Goal: Task Accomplishment & Management: Manage account settings

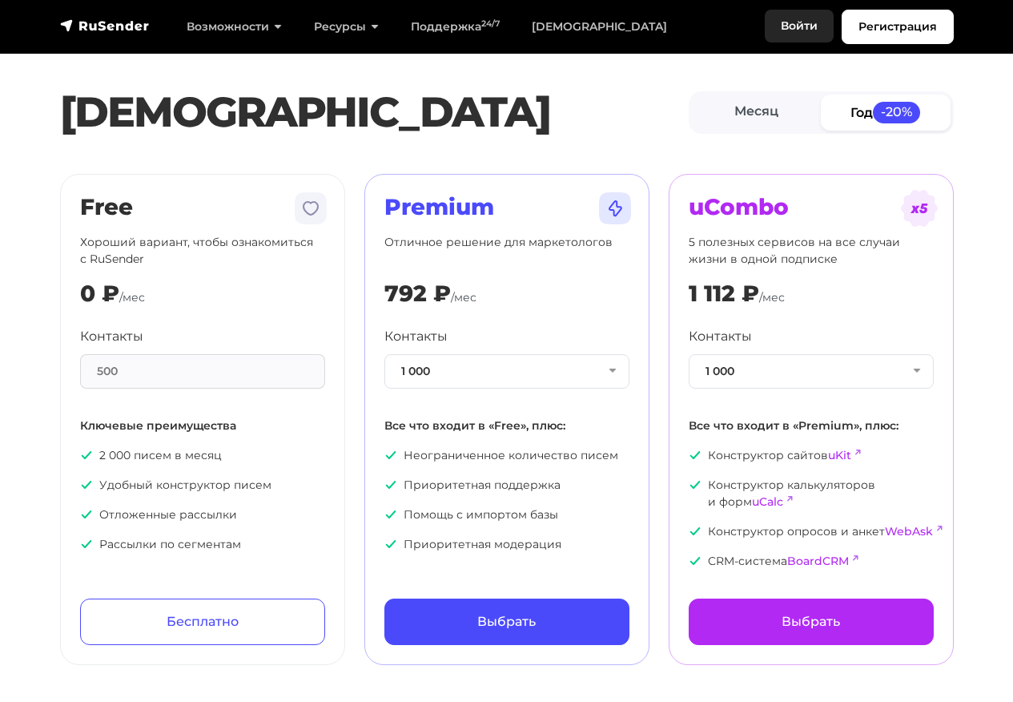
click at [791, 26] on link "Войти" at bounding box center [799, 26] width 69 height 33
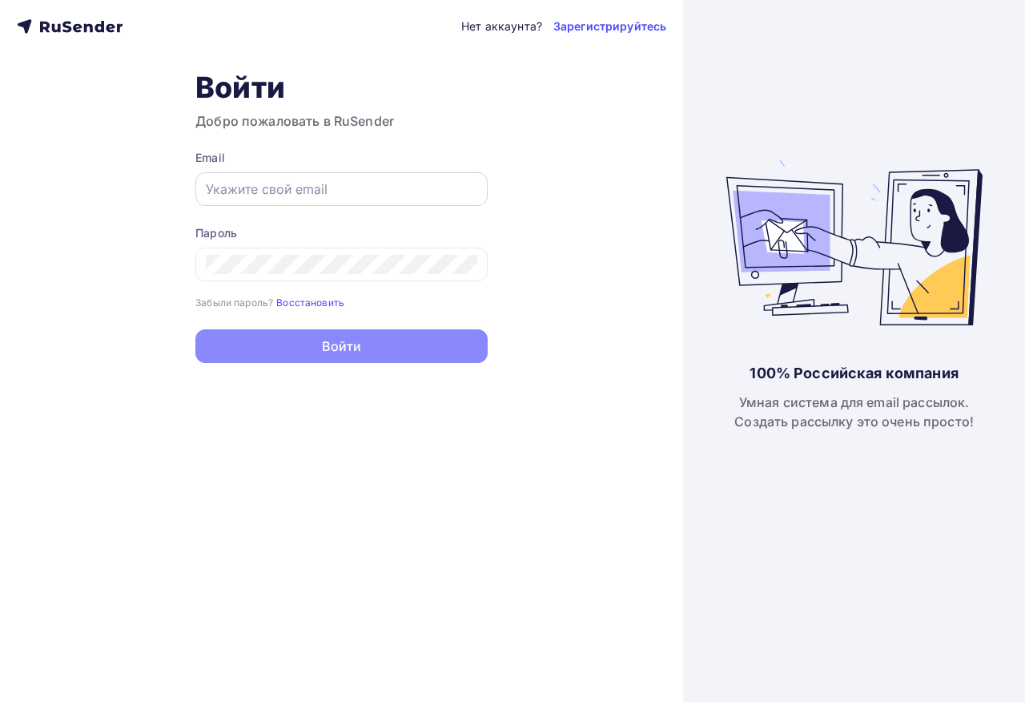
click at [282, 194] on input "text" at bounding box center [342, 188] width 272 height 19
type input "[EMAIL_ADDRESS][DOMAIN_NAME]"
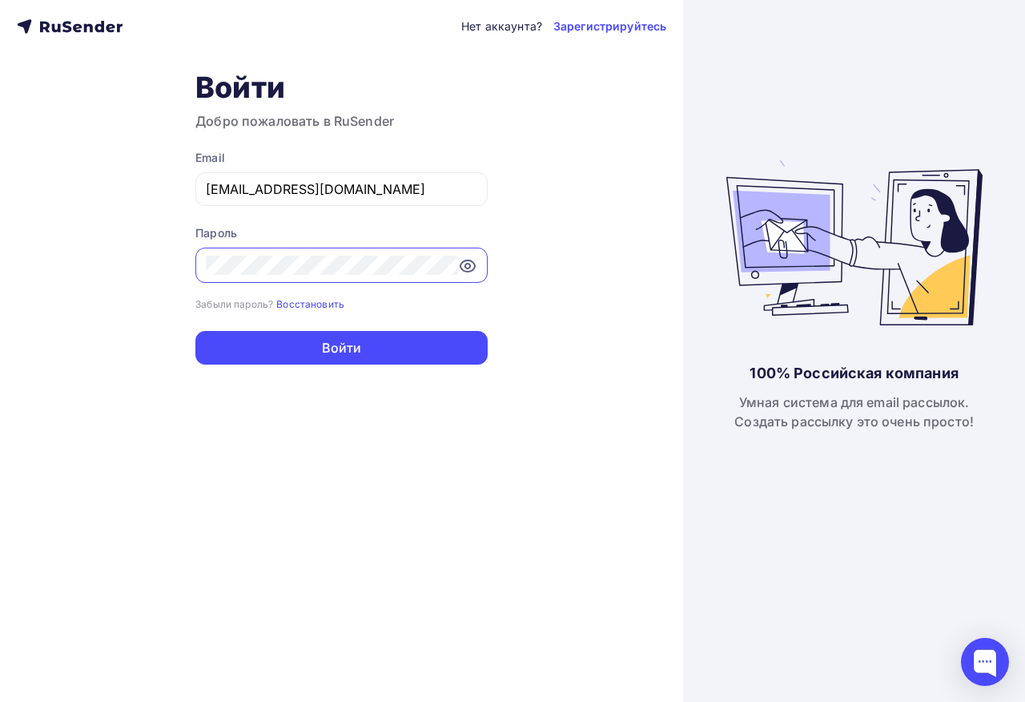
click at [468, 264] on icon at bounding box center [467, 265] width 19 height 19
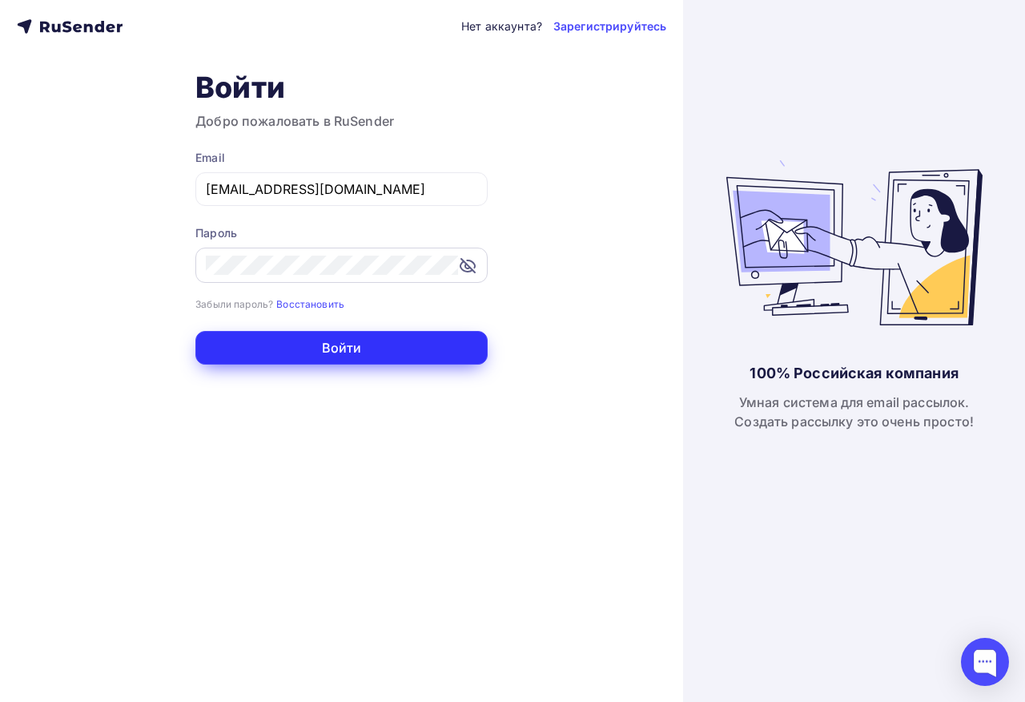
click at [384, 349] on button "Войти" at bounding box center [341, 348] width 292 height 34
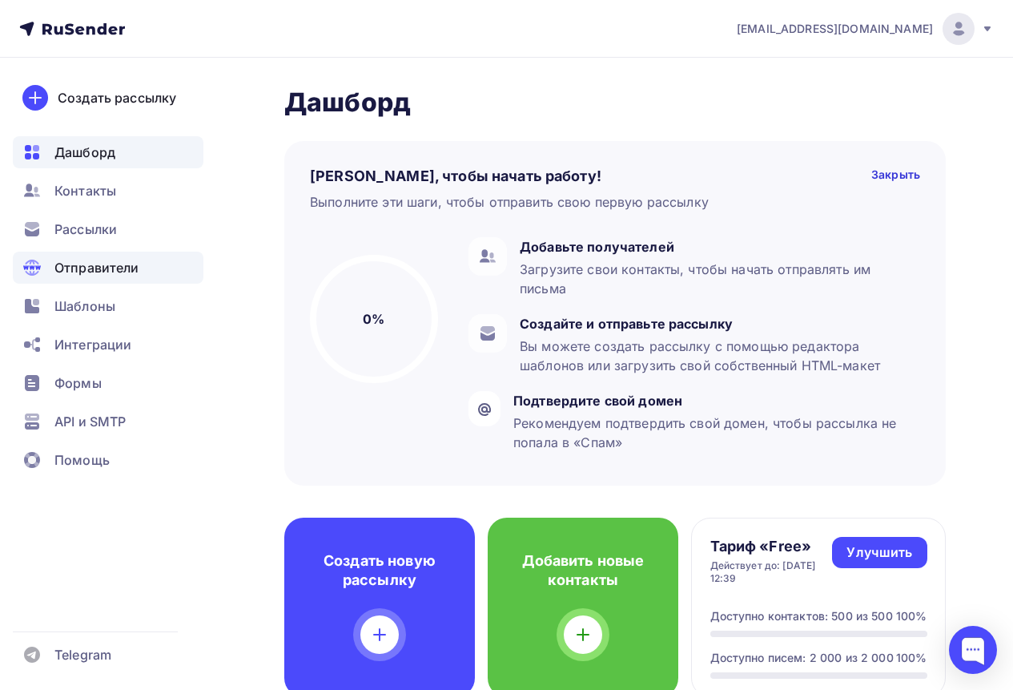
click at [84, 264] on span "Отправители" at bounding box center [96, 267] width 85 height 19
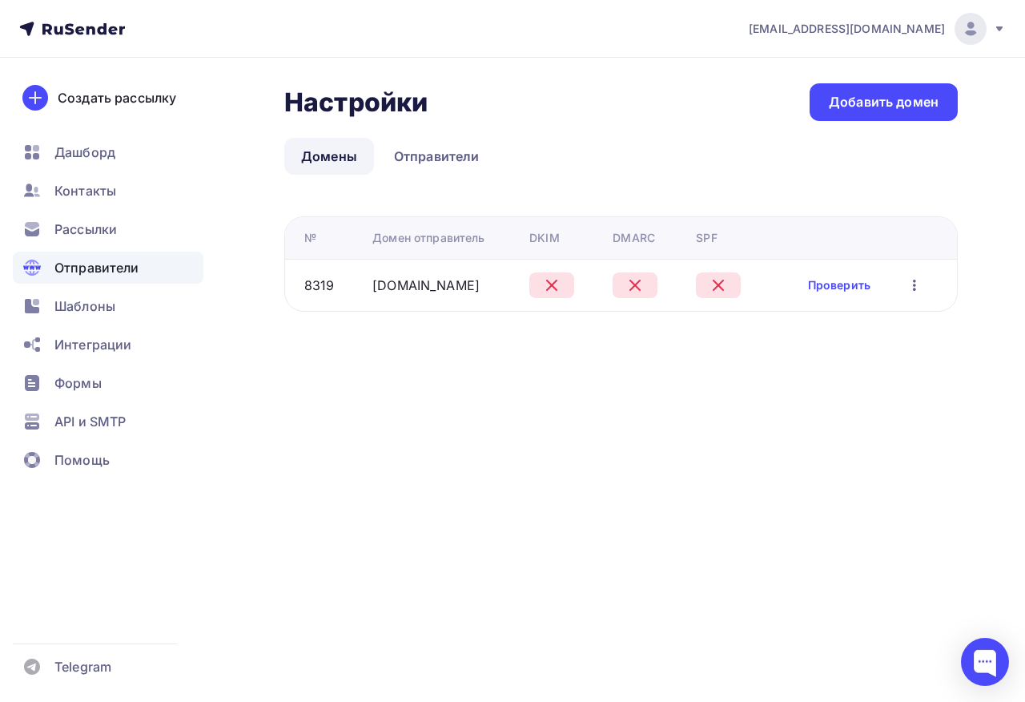
click at [918, 287] on icon "button" at bounding box center [914, 285] width 19 height 19
drag, startPoint x: 445, startPoint y: 277, endPoint x: 353, endPoint y: 318, distance: 100.1
click at [433, 286] on div "[DOMAIN_NAME]" at bounding box center [445, 285] width 144 height 19
click at [400, 283] on link "[DOMAIN_NAME]" at bounding box center [426, 285] width 107 height 16
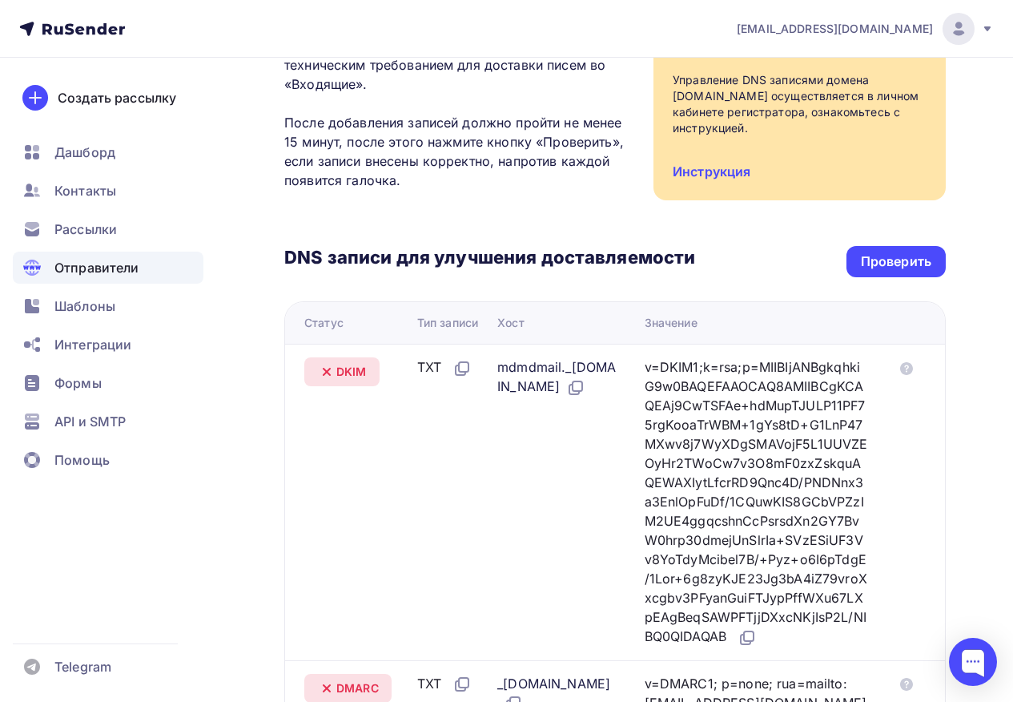
scroll to position [240, 0]
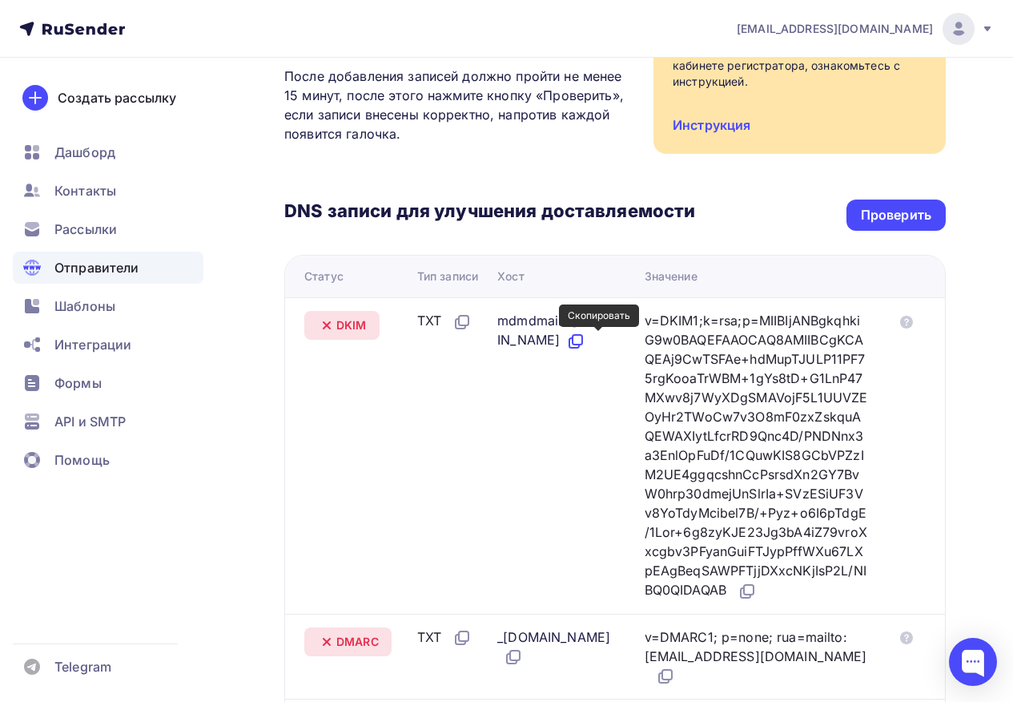
click at [586, 338] on icon at bounding box center [575, 341] width 19 height 19
click at [738, 601] on icon at bounding box center [747, 591] width 19 height 19
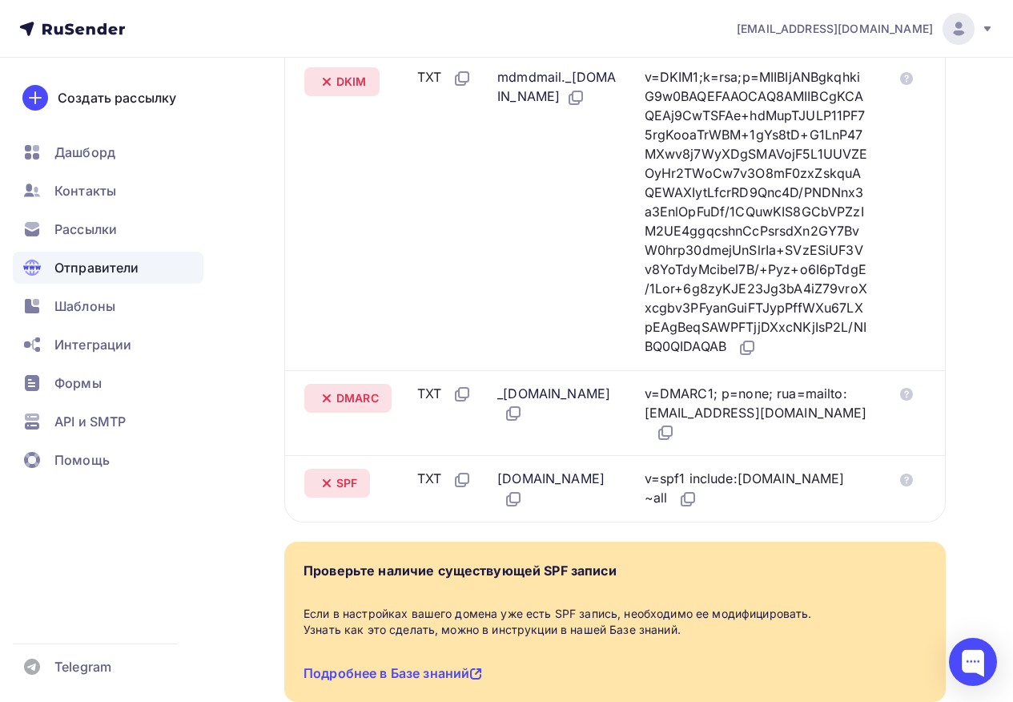
scroll to position [561, 0]
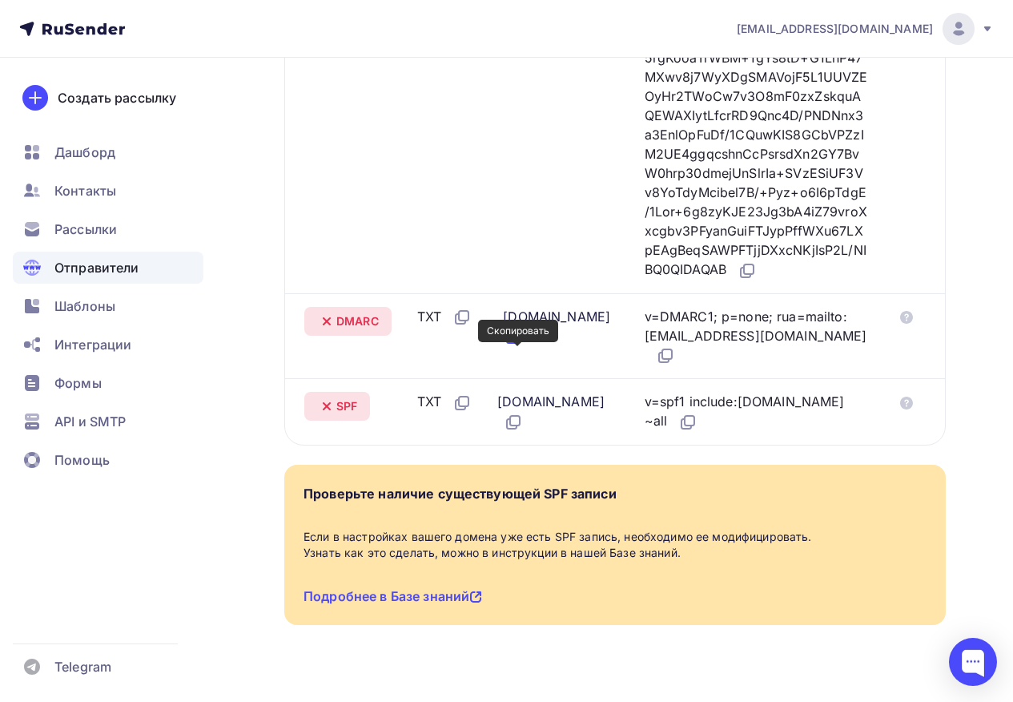
click at [515, 340] on icon at bounding box center [515, 335] width 10 height 10
click at [675, 365] on icon at bounding box center [665, 355] width 19 height 19
click at [698, 420] on icon at bounding box center [688, 422] width 19 height 19
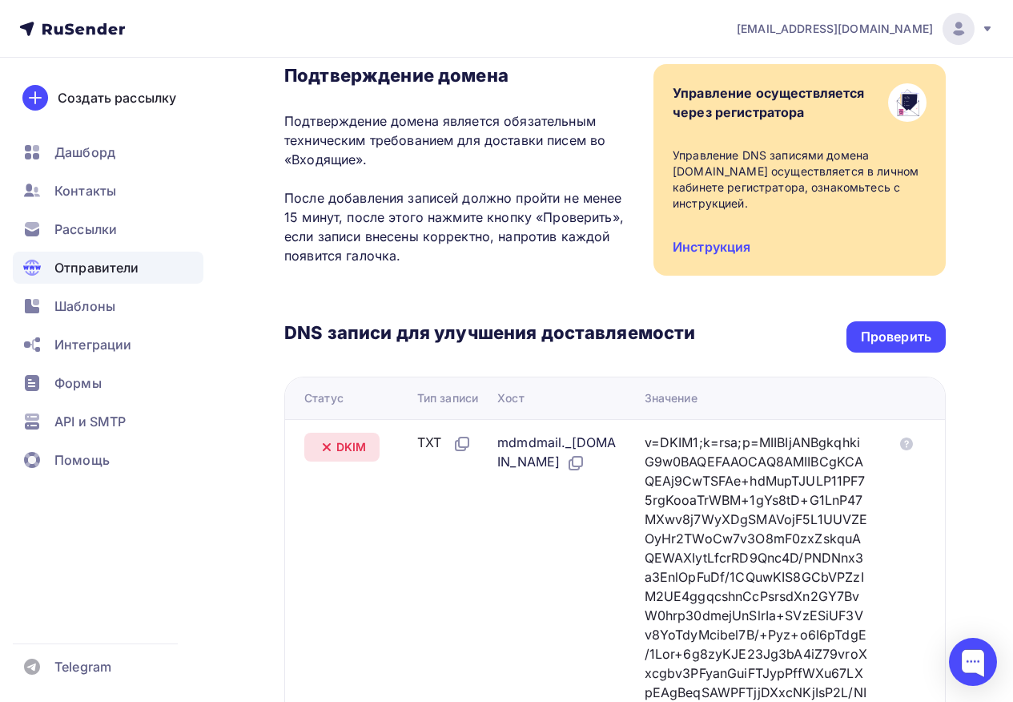
scroll to position [115, 0]
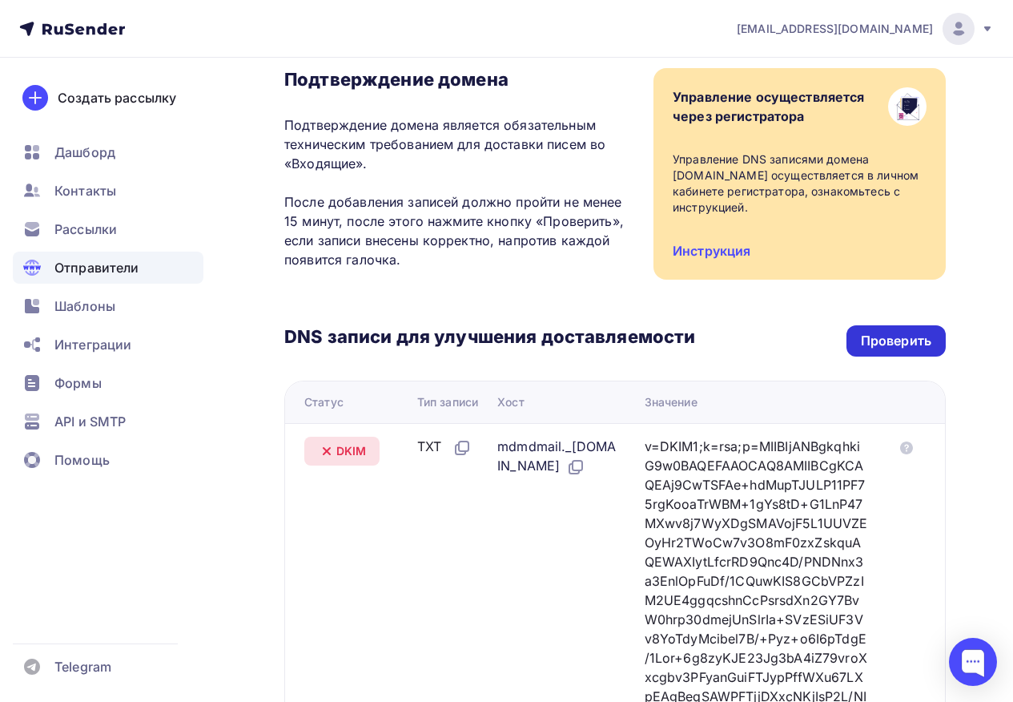
click at [906, 346] on div "Проверить" at bounding box center [896, 341] width 70 height 18
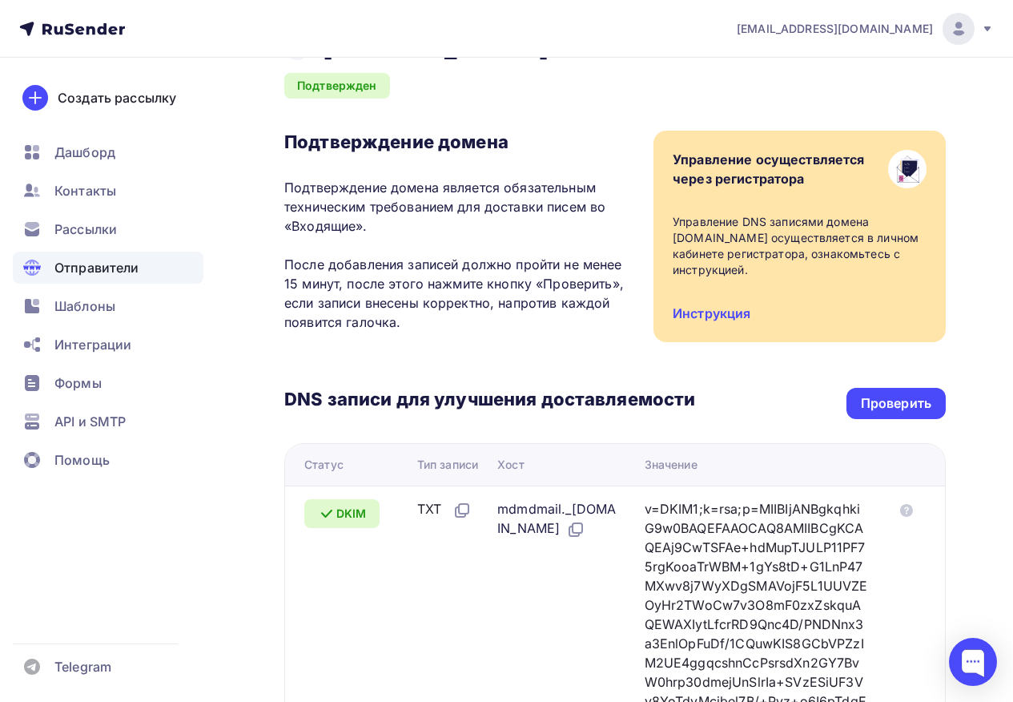
scroll to position [0, 0]
